Goal: Task Accomplishment & Management: Manage account settings

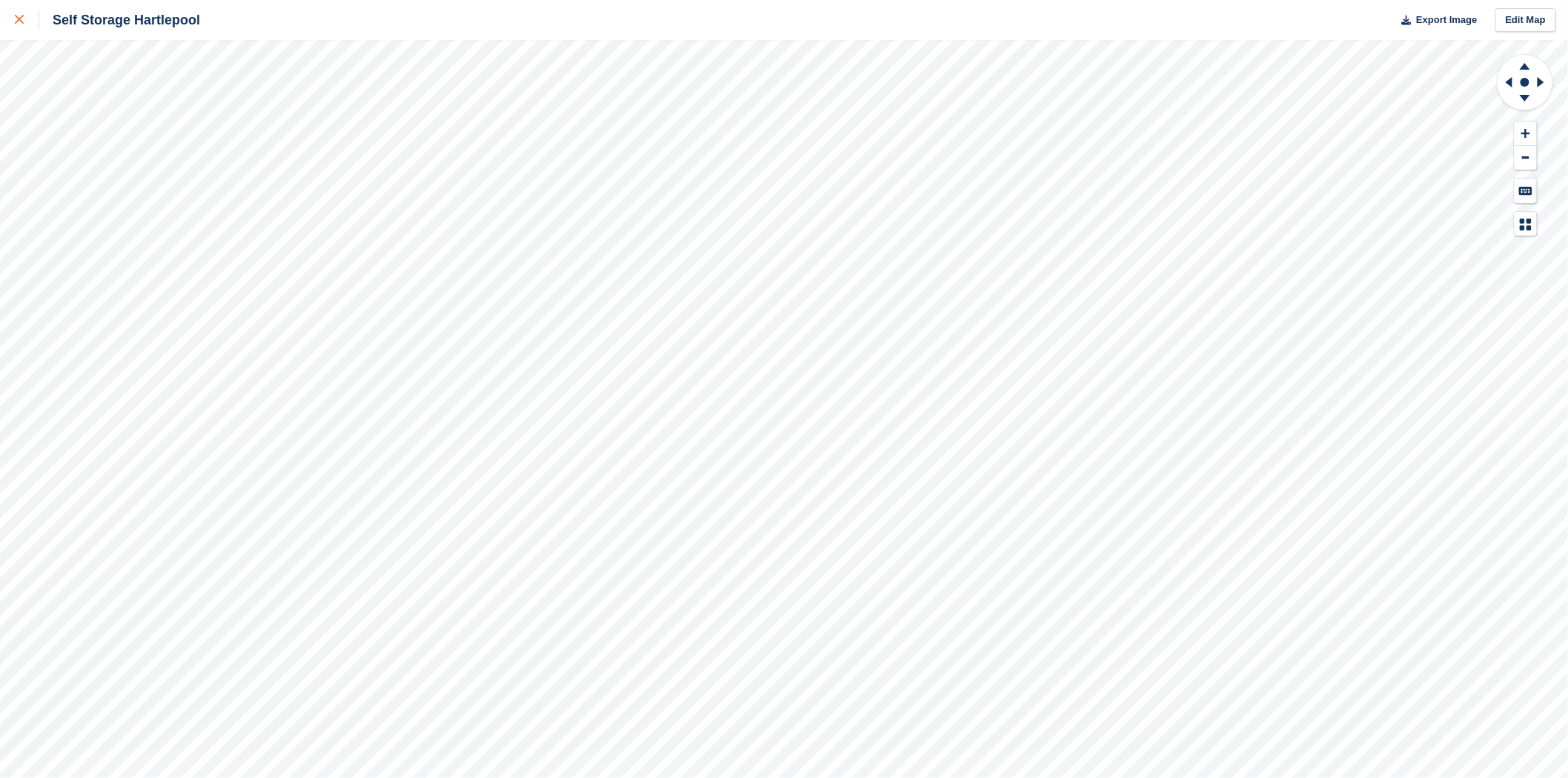
click at [7, 20] on link at bounding box center [19, 20] width 39 height 40
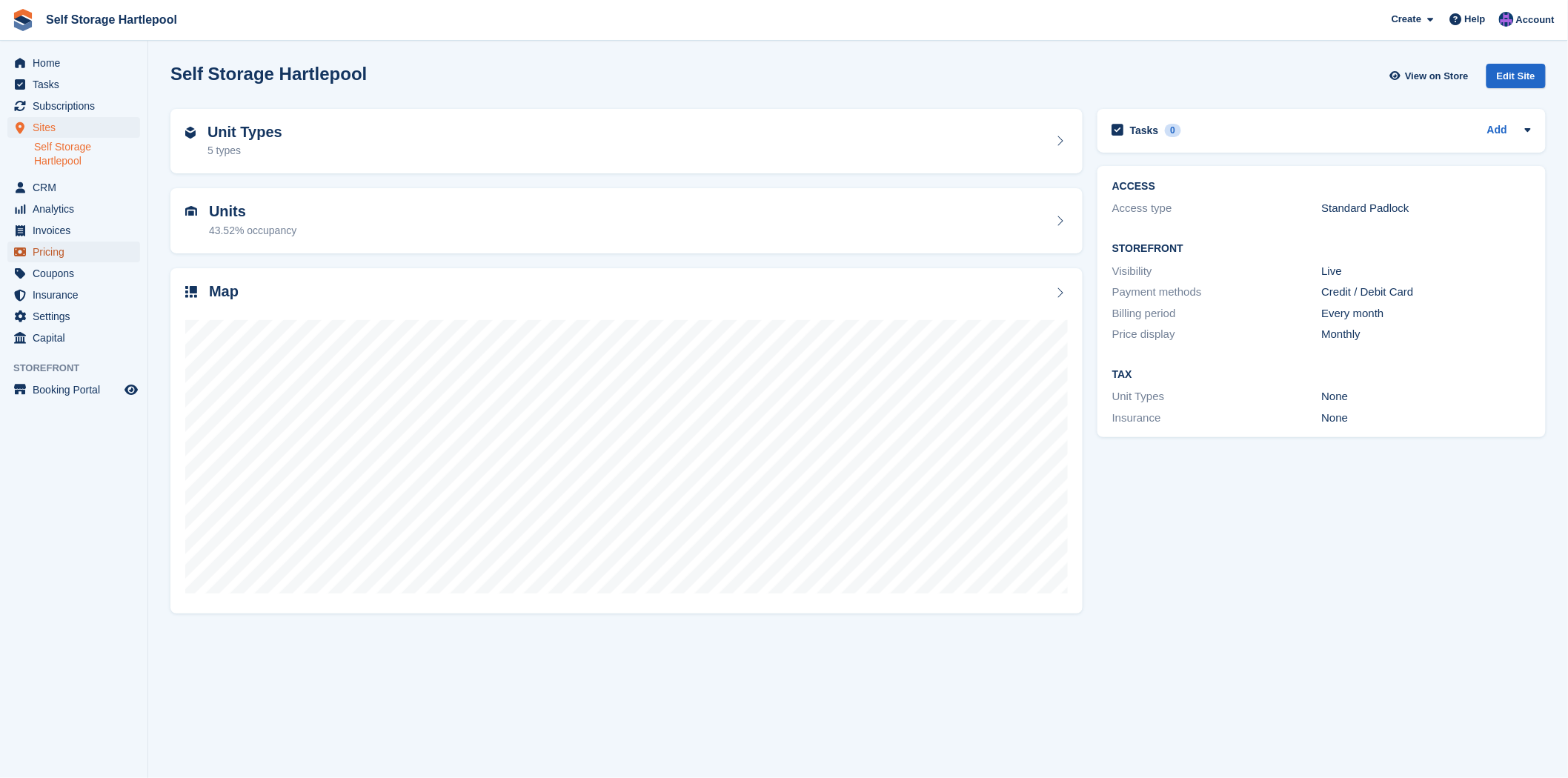
click at [53, 248] on span "Pricing" at bounding box center [77, 252] width 89 height 21
